Goal: Check status: Check status

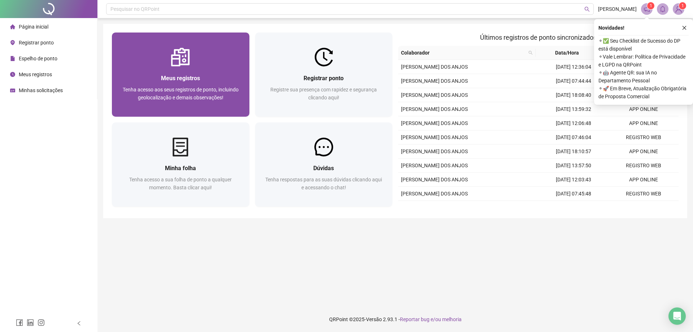
drag, startPoint x: 99, startPoint y: 74, endPoint x: 149, endPoint y: 69, distance: 49.8
click at [137, 69] on div "Pesquisar no QRPoint MARCIANE ANJOS 1 1 Meus registros Tenha acesso aos seus re…" at bounding box center [394, 166] width 595 height 332
click at [149, 69] on div "Meus registros Tenha acesso aos seus registros de ponto, incluindo geolocalizaç…" at bounding box center [180, 91] width 137 height 50
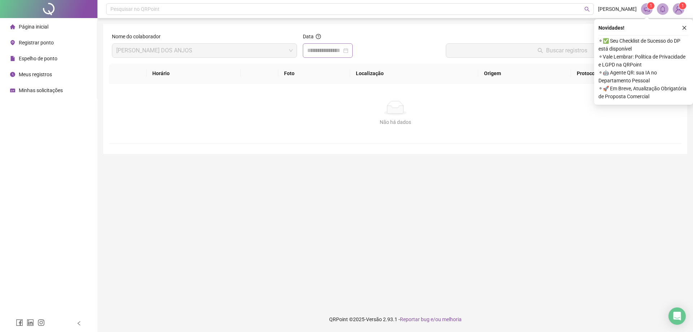
click at [348, 51] on div at bounding box center [327, 50] width 41 height 9
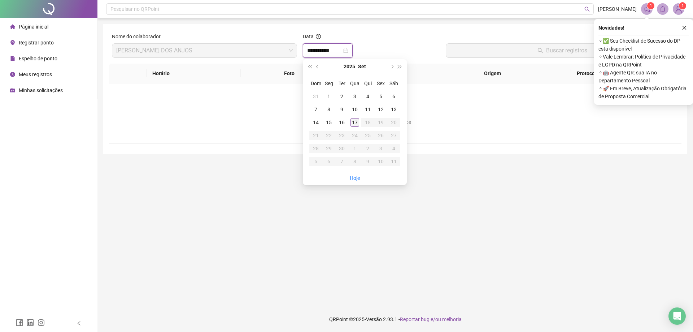
type input "**********"
click at [357, 123] on div "17" at bounding box center [354, 122] width 9 height 9
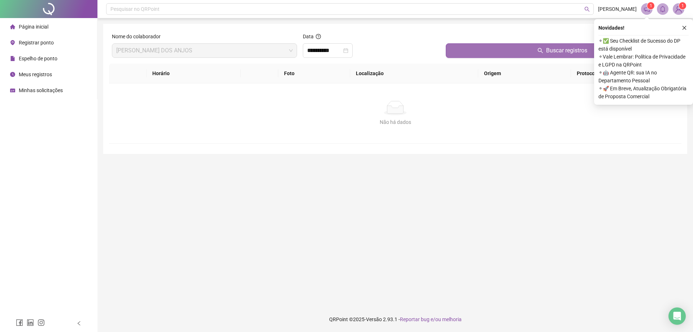
click at [576, 49] on span "Buscar registros" at bounding box center [566, 50] width 41 height 9
